Goal: Information Seeking & Learning: Find specific fact

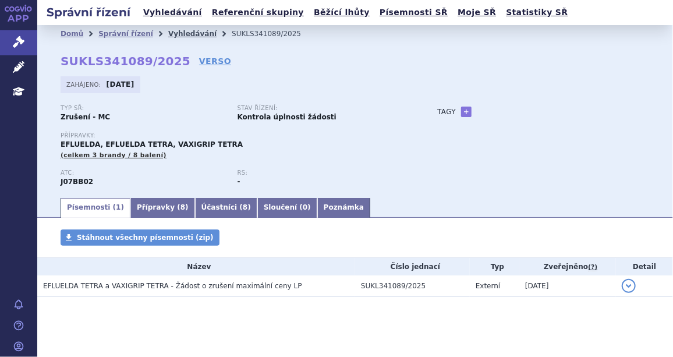
click at [179, 31] on link "Vyhledávání" at bounding box center [192, 34] width 48 height 8
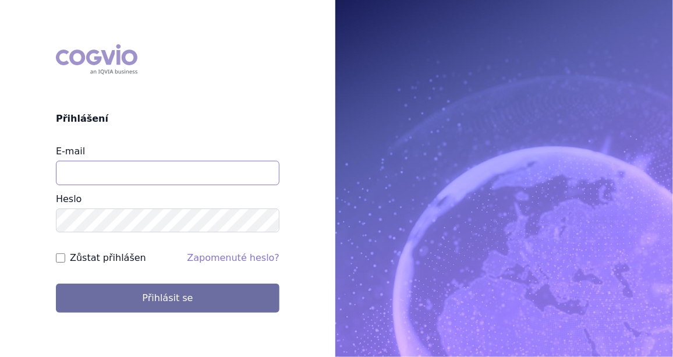
click at [93, 170] on input "E-mail" at bounding box center [168, 173] width 224 height 24
type input "jan.j.krivsky@gsk.com"
click at [61, 256] on input "Zůstat přihlášen" at bounding box center [60, 257] width 9 height 9
checkbox input "true"
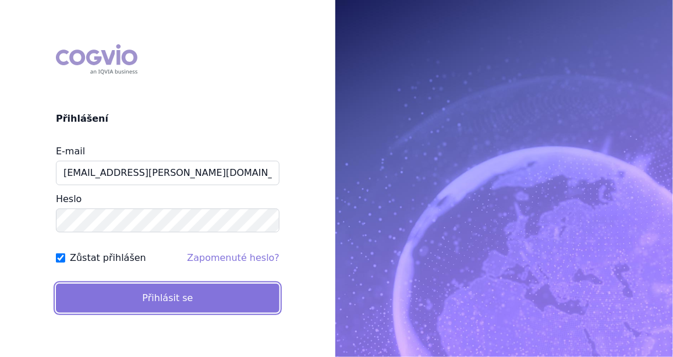
drag, startPoint x: 131, startPoint y: 302, endPoint x: 137, endPoint y: 295, distance: 10.3
click at [131, 302] on button "Přihlásit se" at bounding box center [168, 298] width 224 height 29
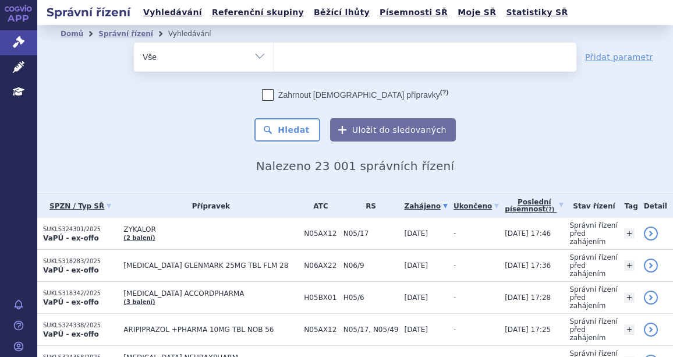
click at [332, 58] on ul at bounding box center [425, 55] width 302 height 24
click at [274, 58] on select at bounding box center [274, 56] width 1 height 29
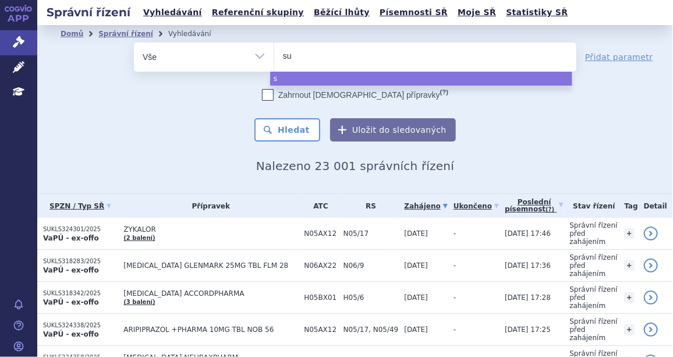
type input "suk"
type input "sukl"
type input "sukls"
type input "sukls32"
type input "sukls324"
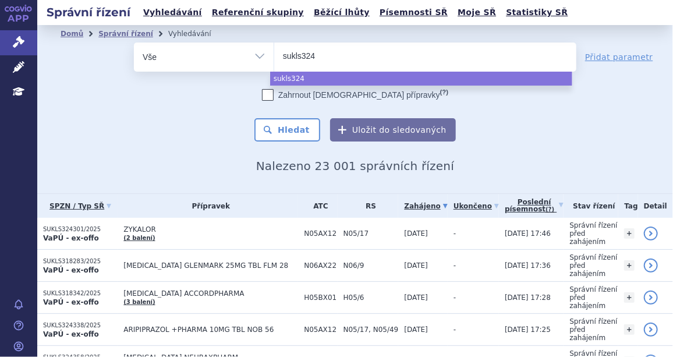
type input "sukls32"
type input "sukls325"
type input "sukls3253"
type input "sukls32534"
type input "sukls325340"
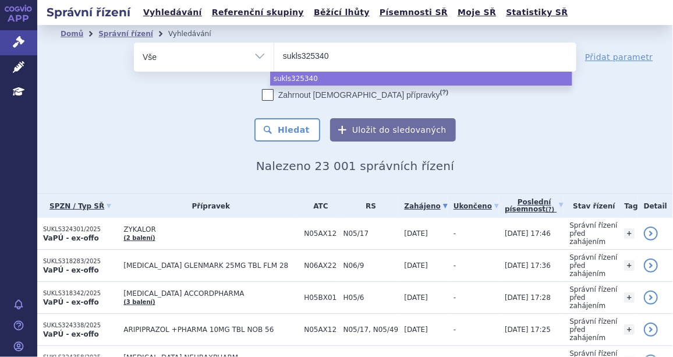
type input "sukls325340/"
type input "sukls325340/2"
type input "sukls325340/20"
type input "sukls325340/202"
type input "sukls325340/2021"
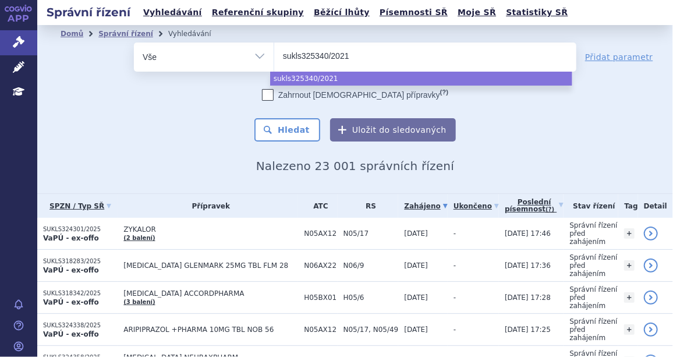
select select "sukls325340/2021"
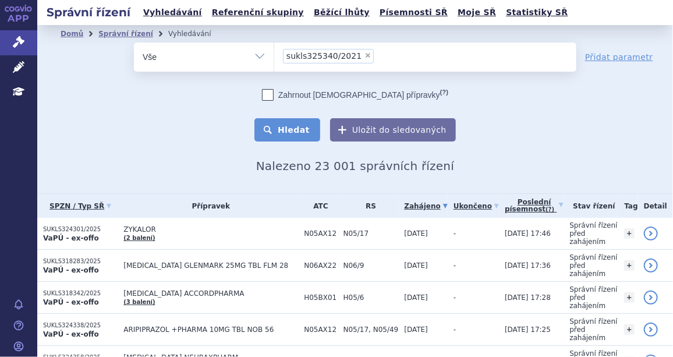
click at [280, 126] on button "Hledat" at bounding box center [288, 129] width 66 height 23
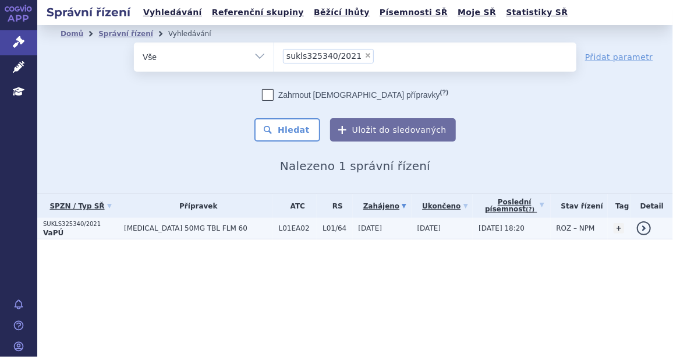
click at [76, 224] on p "SUKLS325340/2021" at bounding box center [80, 224] width 75 height 8
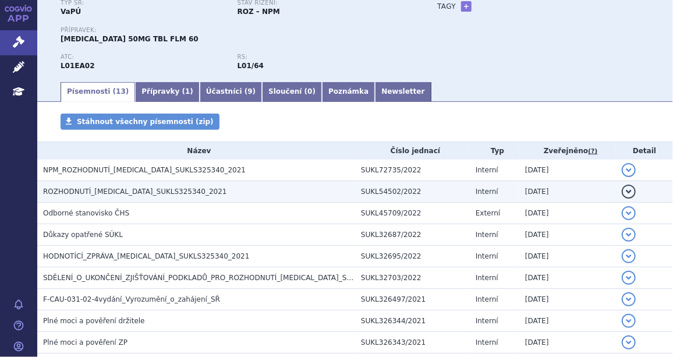
scroll to position [211, 0]
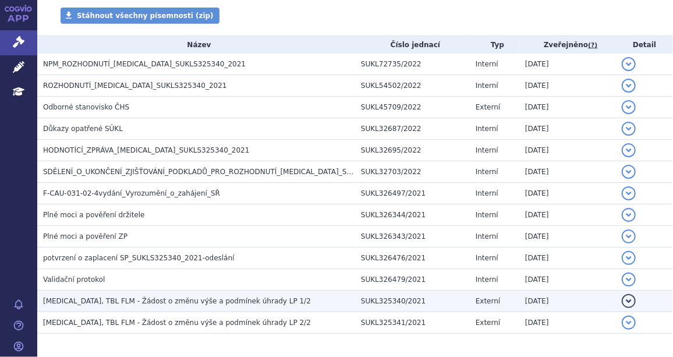
click at [200, 298] on span "SPRYCEL, TBL FLM - Žádost o změnu výše a podmínek úhrady LP 1/2" at bounding box center [177, 301] width 268 height 8
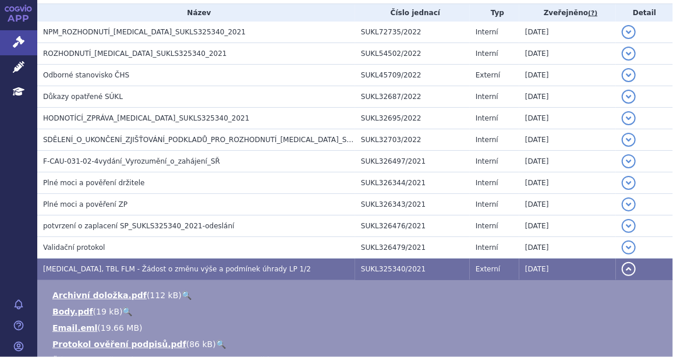
scroll to position [300, 0]
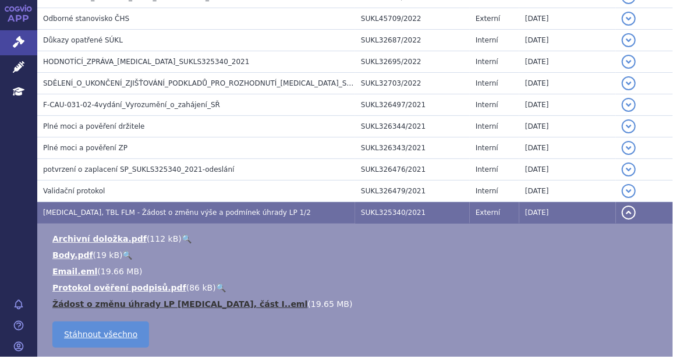
click at [110, 303] on link "Žádost o změnu úhrady LP Sprycel, část I..eml" at bounding box center [179, 303] width 255 height 9
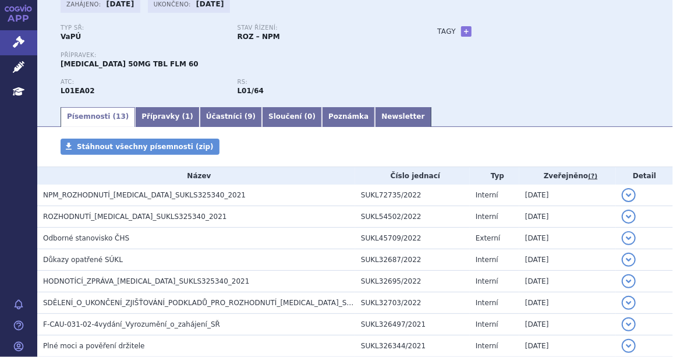
scroll to position [35, 0]
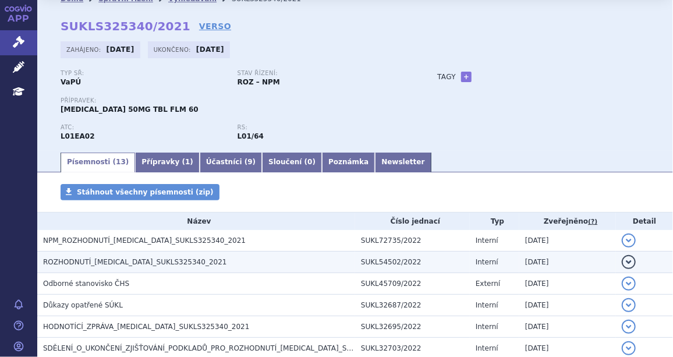
click at [94, 264] on span "ROZHODNUTÍ_SPRYCEL_SUKLS325340_2021" at bounding box center [135, 262] width 184 height 8
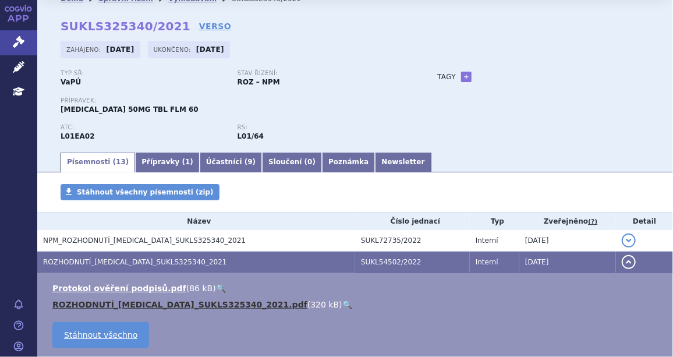
click at [102, 308] on link "ROZHODNUTÍ_SPRYCEL_SUKLS325340_2021.pdf" at bounding box center [179, 304] width 255 height 9
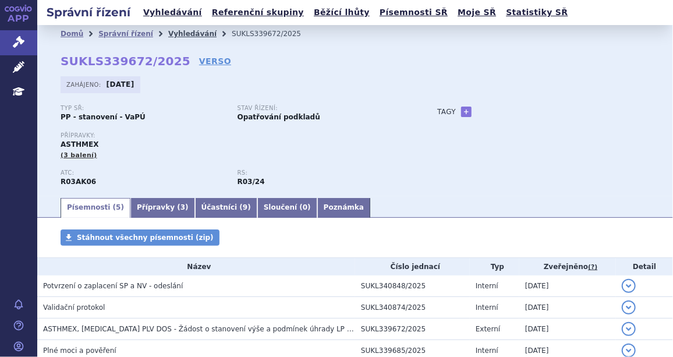
click at [181, 30] on link "Vyhledávání" at bounding box center [192, 34] width 48 height 8
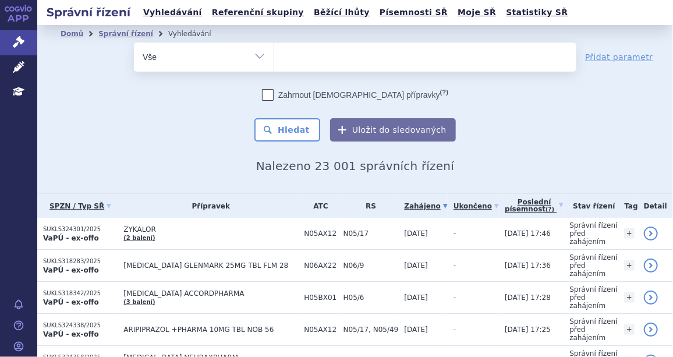
click at [309, 59] on ul at bounding box center [425, 55] width 302 height 24
click at [274, 59] on select at bounding box center [274, 56] width 1 height 29
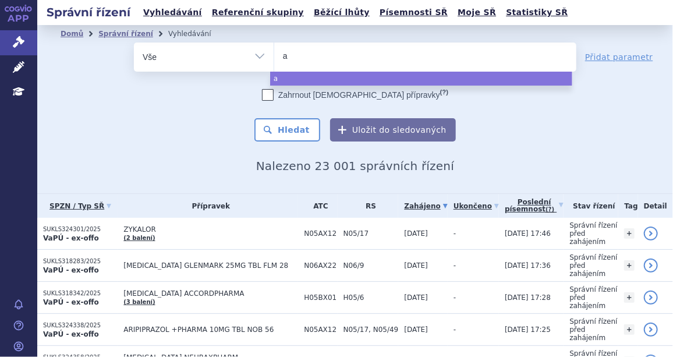
type input "as"
type input "ast"
type input "asth"
type input "asthme"
type input "asthmex"
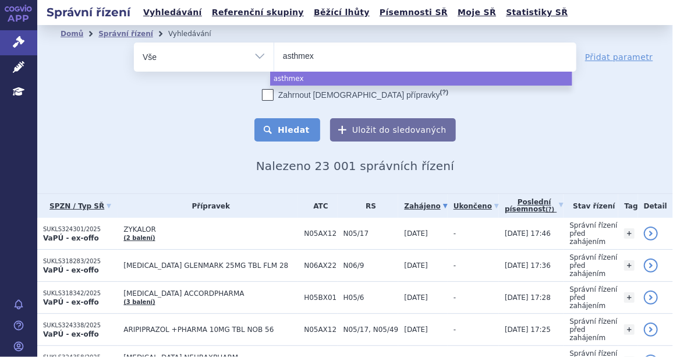
select select "asthmex"
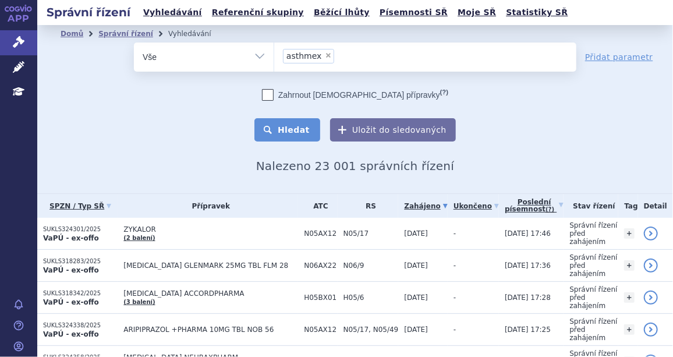
click at [292, 129] on button "Hledat" at bounding box center [288, 129] width 66 height 23
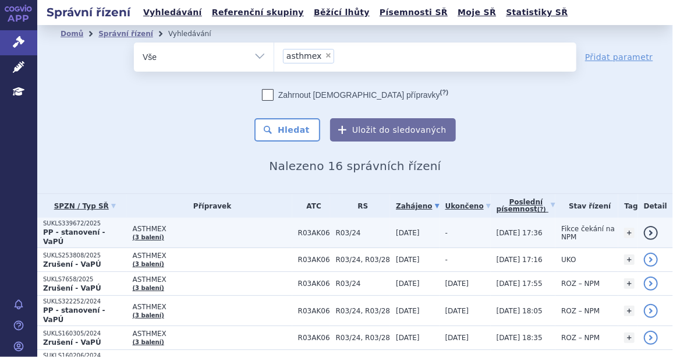
click at [76, 225] on p "SUKLS339672/2025" at bounding box center [85, 224] width 84 height 8
